Goal: Transaction & Acquisition: Register for event/course

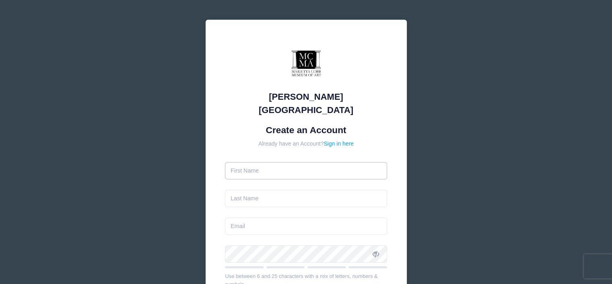
click at [250, 162] on input "text" at bounding box center [306, 170] width 162 height 17
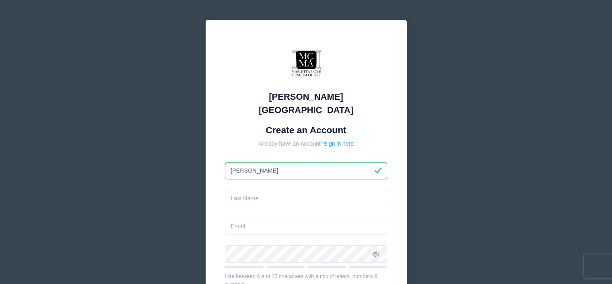
type input "Jacqueline"
type input "Locarnini"
type input "Jacque@southeastscientific.com"
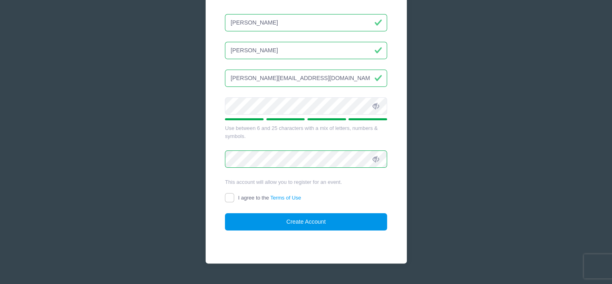
scroll to position [153, 0]
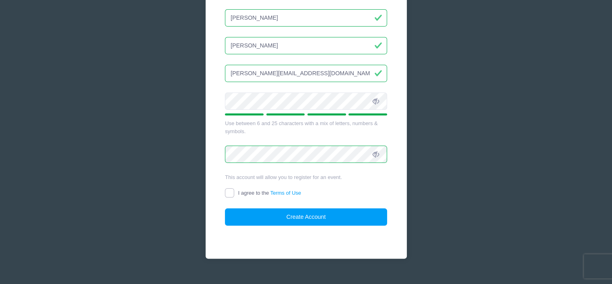
click at [228, 188] on input "I agree to the Terms of Use" at bounding box center [229, 192] width 9 height 9
checkbox input "true"
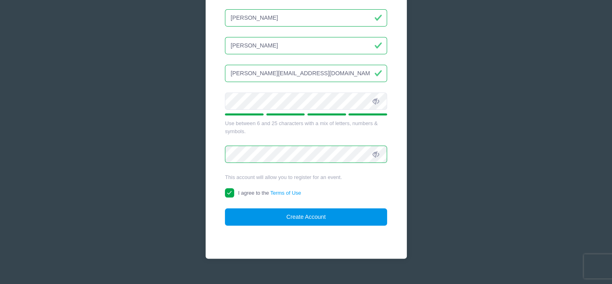
click at [311, 209] on button "Create Account" at bounding box center [306, 217] width 162 height 17
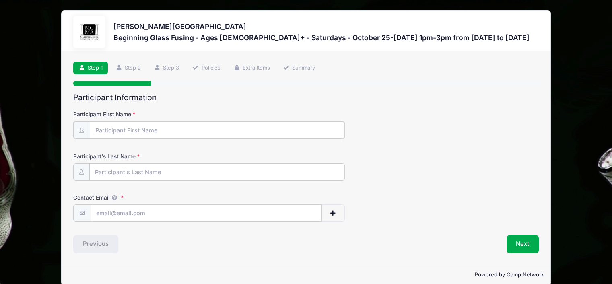
click at [105, 127] on input "Participant First Name" at bounding box center [217, 130] width 255 height 17
type input "[PERSON_NAME]"
type input "[PERSON_NAME][EMAIL_ADDRESS][DOMAIN_NAME]"
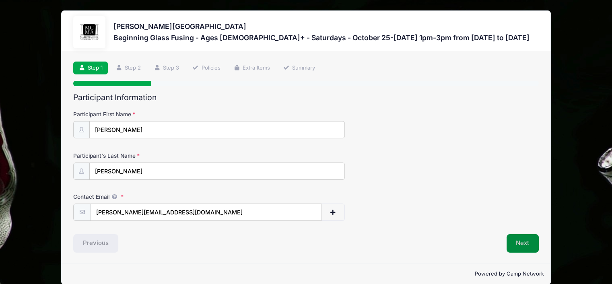
click at [521, 239] on button "Next" at bounding box center [523, 243] width 33 height 19
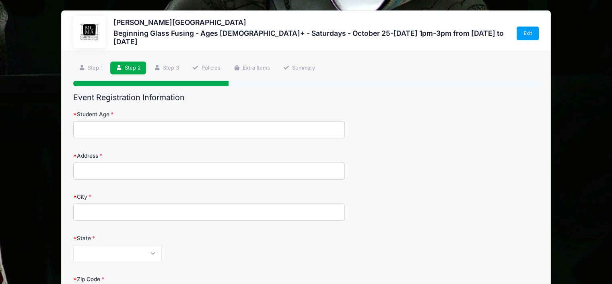
click at [206, 132] on input "Student Age" at bounding box center [209, 129] width 272 height 17
type input "60"
click at [213, 174] on input "Address" at bounding box center [209, 171] width 272 height 17
type input "1632 Reflections Trail"
type input "Powder Springs"
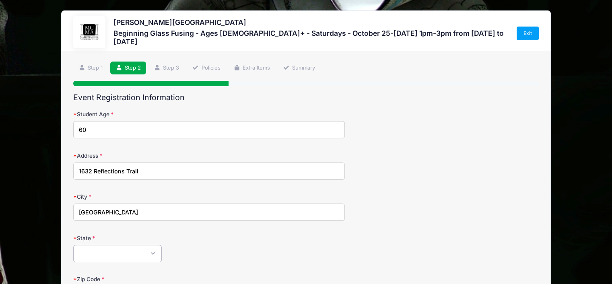
select select "GA"
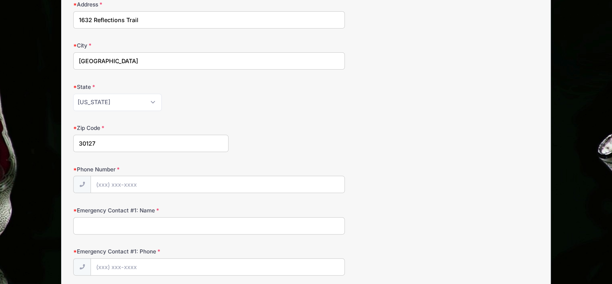
type input "30127"
click at [159, 186] on input "Phone Number" at bounding box center [218, 184] width 254 height 17
type input "(678) 773-6000"
click at [148, 222] on input "Emergency Contact #1: Name" at bounding box center [209, 225] width 272 height 17
type input "Jon Locarnini"
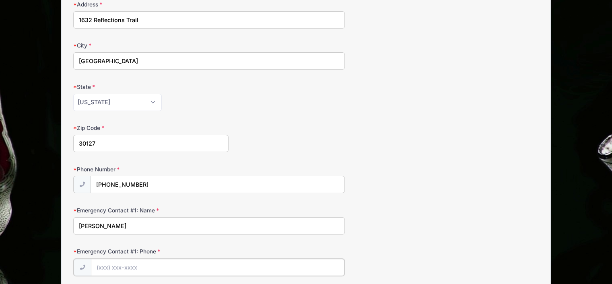
click at [146, 266] on input "Emergency Contact #1: Phone" at bounding box center [218, 267] width 254 height 17
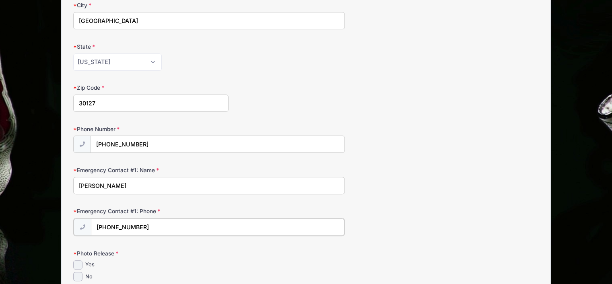
scroll to position [272, 0]
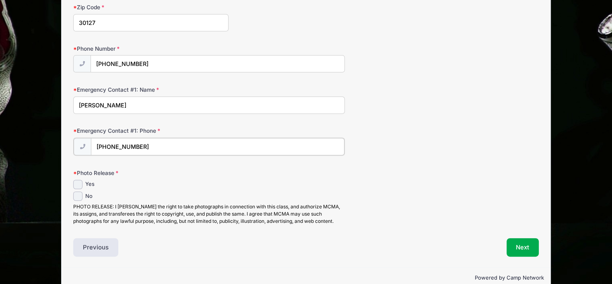
type input "(678) 858-8649"
click at [78, 181] on input "Yes" at bounding box center [77, 183] width 9 height 9
checkbox input "true"
click at [525, 247] on button "Next" at bounding box center [523, 247] width 33 height 19
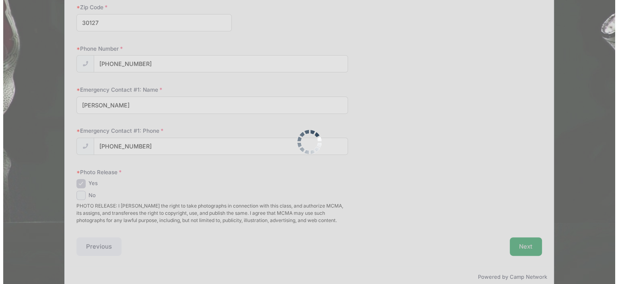
scroll to position [0, 0]
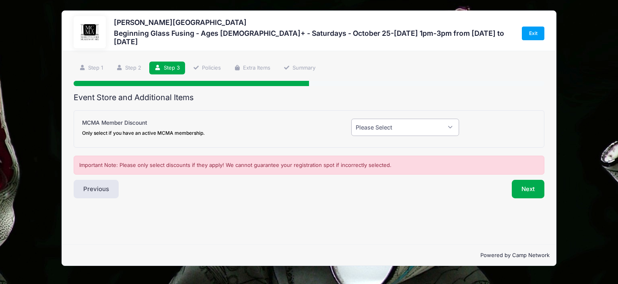
click at [436, 129] on select "Please Select Yes (-$20.00) No" at bounding box center [405, 127] width 108 height 17
select select "0"
click at [351, 119] on select "Please Select Yes (-$20.00) No" at bounding box center [405, 127] width 108 height 17
click at [531, 190] on button "Next" at bounding box center [528, 189] width 33 height 19
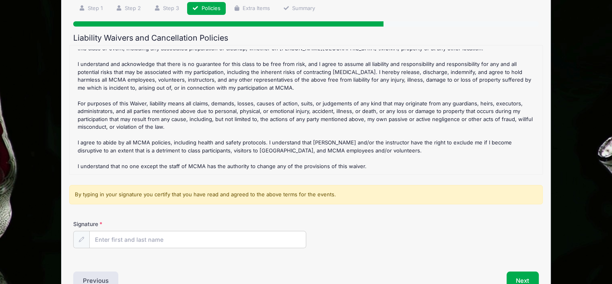
scroll to position [81, 0]
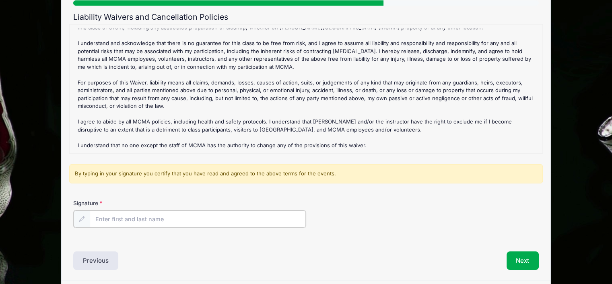
click at [108, 222] on input "Signature" at bounding box center [198, 219] width 216 height 17
type input "[PERSON_NAME]"
click at [525, 261] on button "Next" at bounding box center [523, 260] width 33 height 19
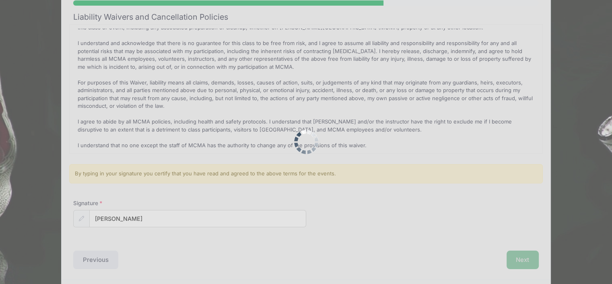
scroll to position [0, 0]
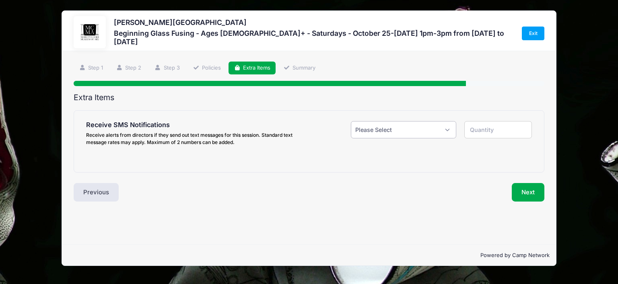
click at [444, 128] on select "Please Select Yes ($0.00) No" at bounding box center [404, 129] width 106 height 17
select select "1"
click at [351, 121] on select "Please Select Yes ($0.00) No" at bounding box center [404, 129] width 106 height 17
type input "1"
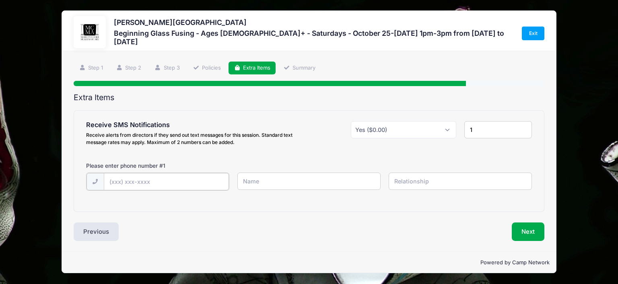
click at [113, 181] on input "text" at bounding box center [166, 181] width 125 height 17
type input "(678) 773-6000"
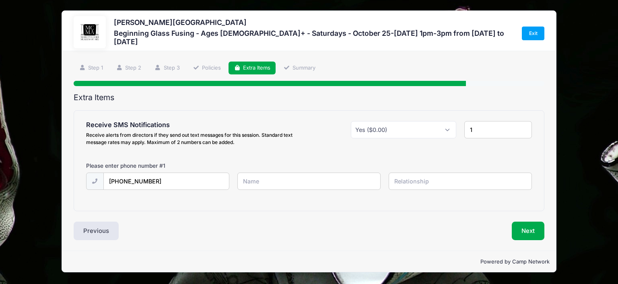
click at [261, 180] on input "text" at bounding box center [310, 181] width 144 height 17
type input "Jacqueline"
type input "Self"
click at [529, 230] on button "Next" at bounding box center [528, 231] width 33 height 19
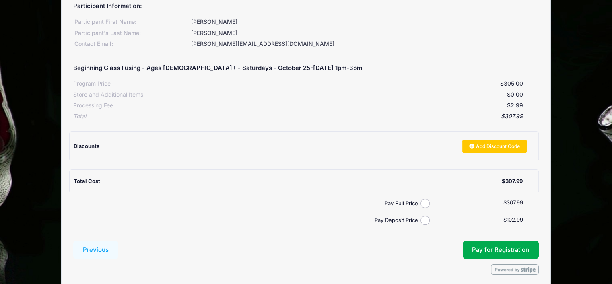
scroll to position [121, 0]
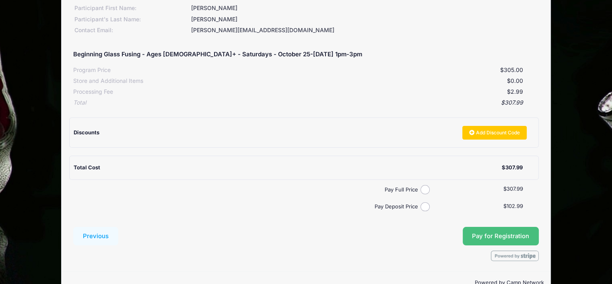
click at [501, 233] on button "Pay for Registration" at bounding box center [501, 236] width 76 height 19
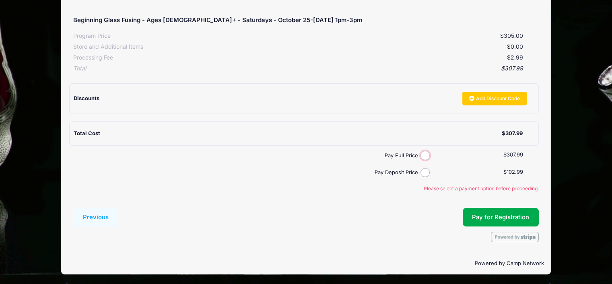
click at [425, 152] on input "Pay Full Price" at bounding box center [425, 155] width 9 height 9
radio input "true"
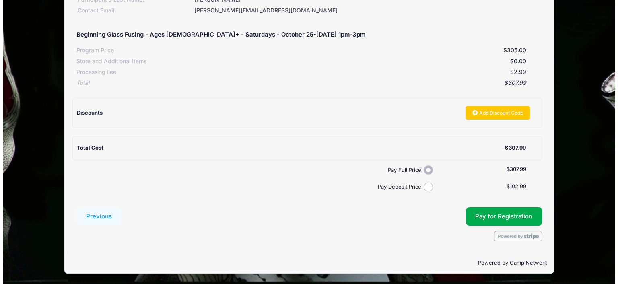
scroll to position [140, 0]
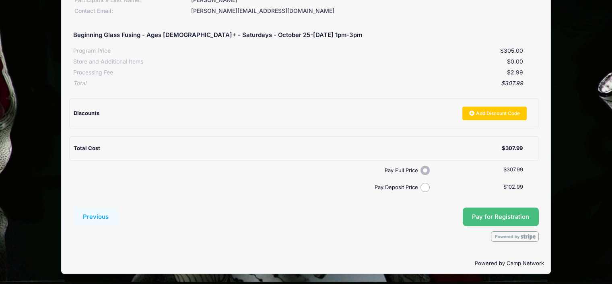
click at [502, 214] on button "Pay for Registration" at bounding box center [501, 217] width 76 height 19
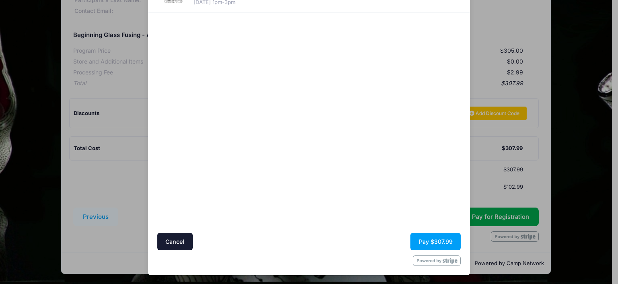
scroll to position [0, 0]
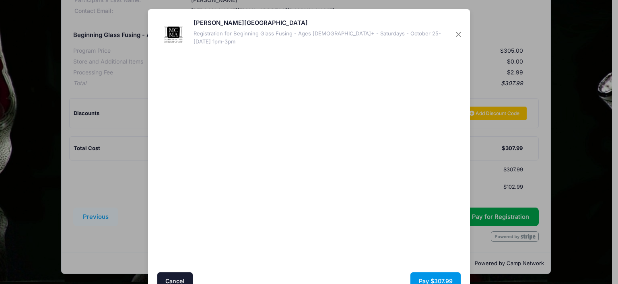
click at [431, 277] on button "Pay $307.99" at bounding box center [436, 281] width 50 height 17
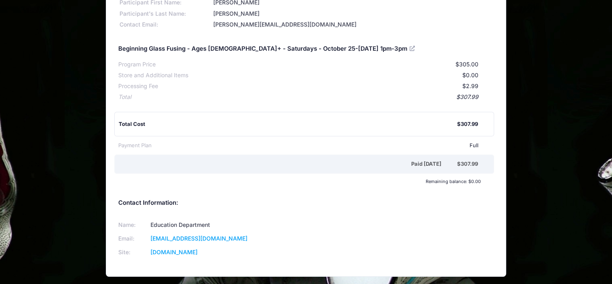
scroll to position [161, 0]
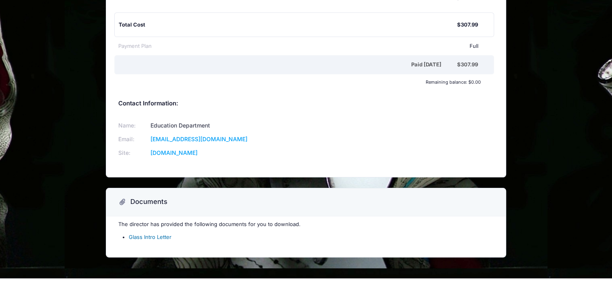
click at [154, 238] on link "Glass Intro Letter" at bounding box center [150, 237] width 43 height 6
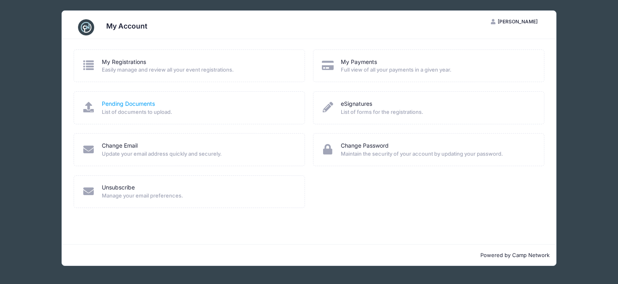
click at [117, 102] on link "Pending Documents" at bounding box center [128, 104] width 53 height 8
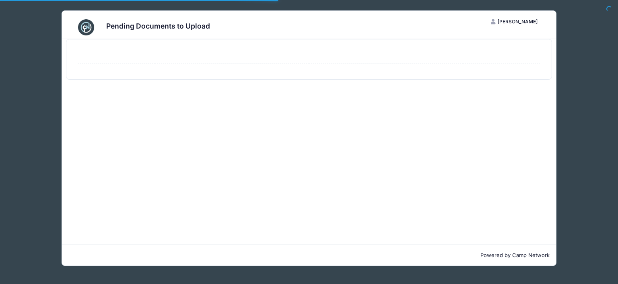
select select "50"
